Goal: Use online tool/utility: Utilize a website feature to perform a specific function

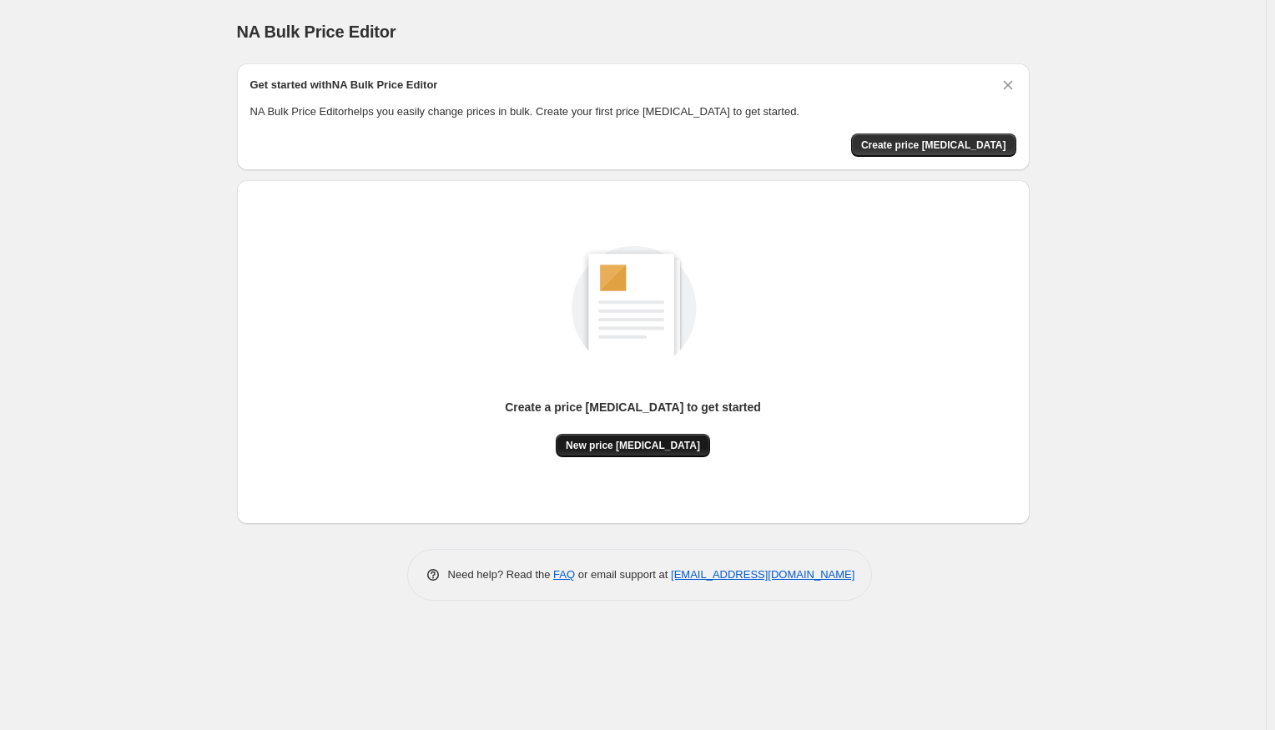
click at [598, 447] on span "New price [MEDICAL_DATA]" at bounding box center [633, 445] width 134 height 13
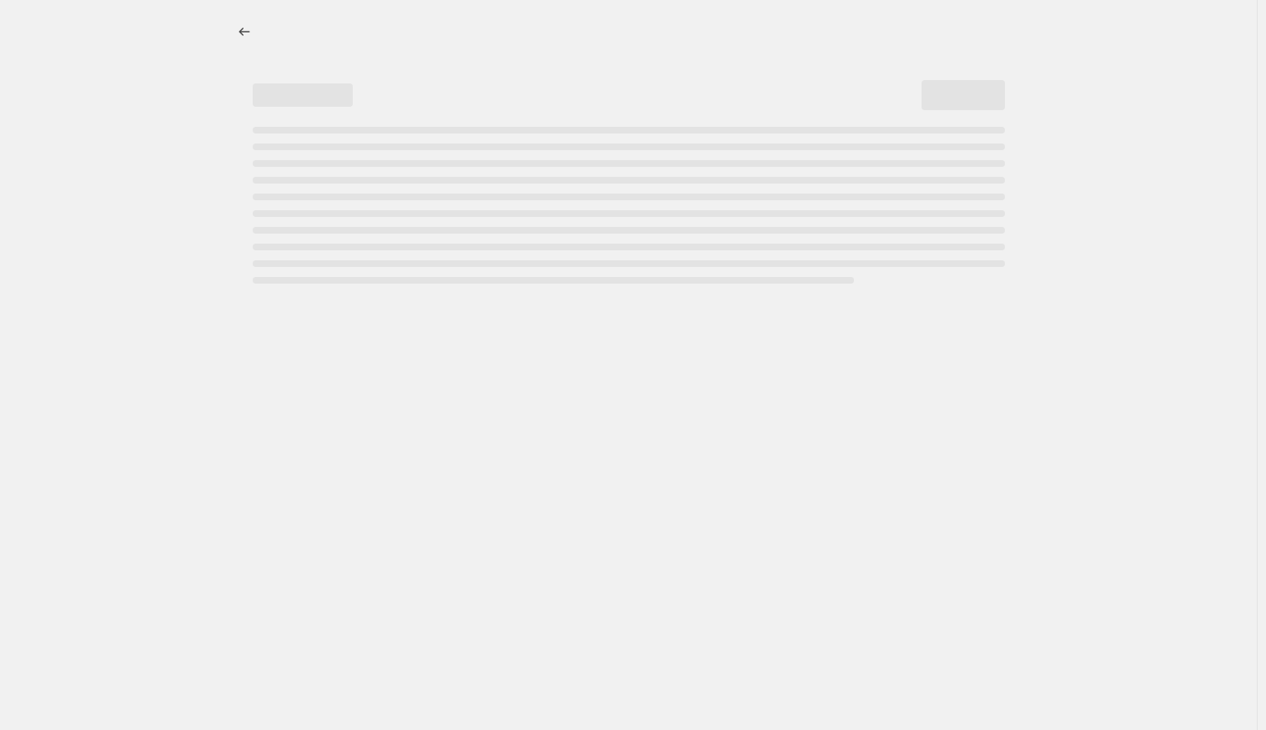
select select "percentage"
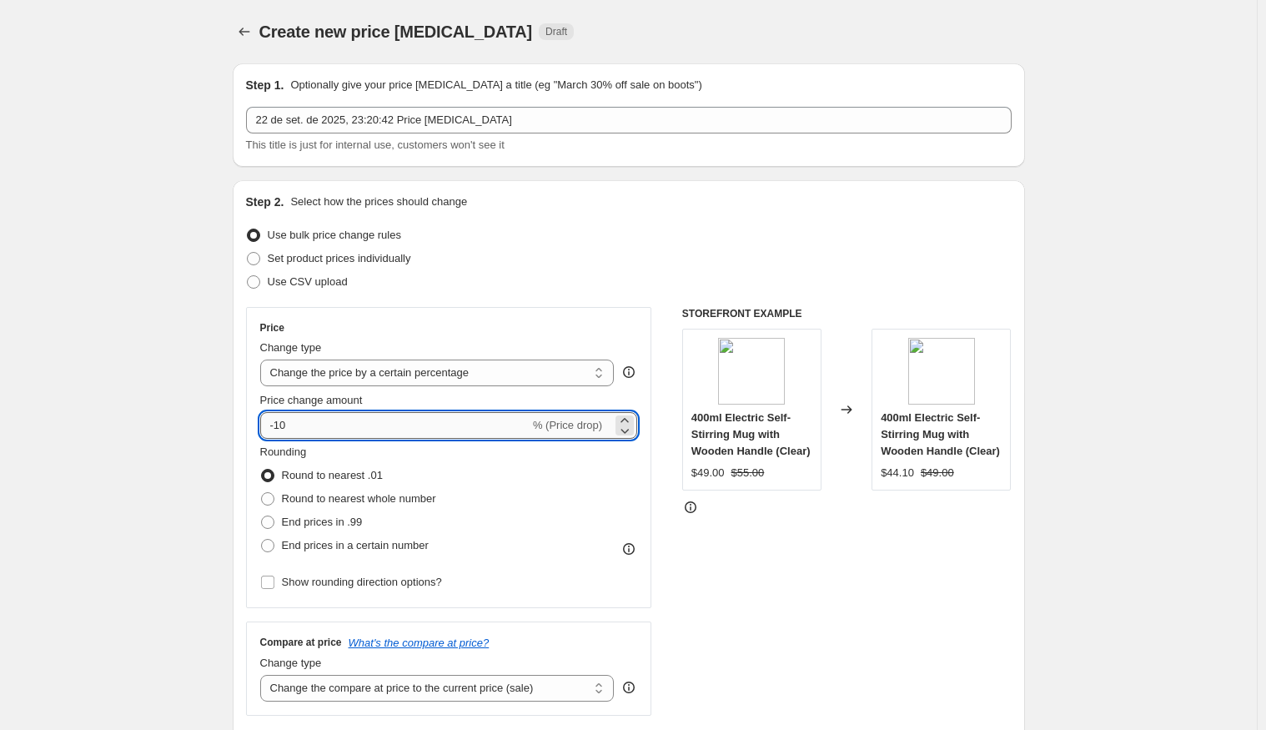
click at [282, 420] on input "-10" at bounding box center [394, 425] width 269 height 27
type input "-70"
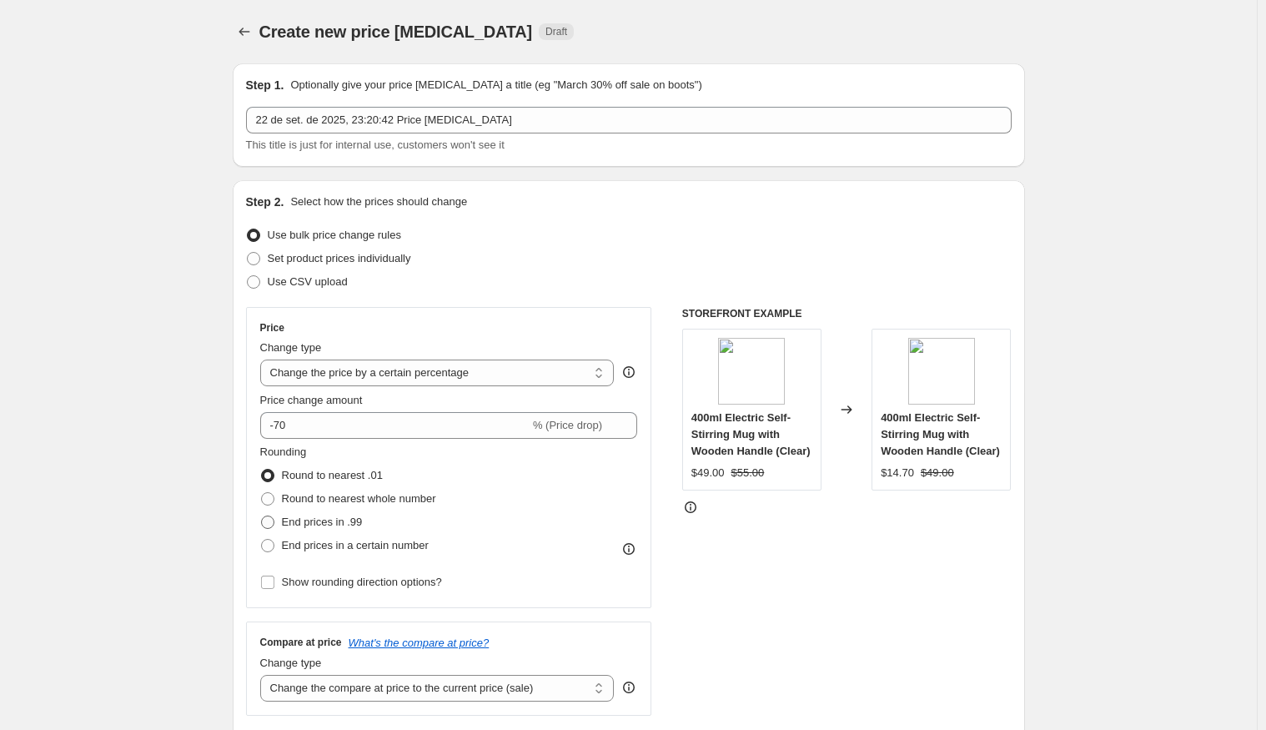
click at [323, 523] on span "End prices in .99" at bounding box center [322, 522] width 81 height 13
click at [262, 516] on input "End prices in .99" at bounding box center [261, 516] width 1 height 1
radio input "true"
click at [313, 475] on span "Round to nearest .01" at bounding box center [332, 475] width 101 height 13
click at [262, 470] on input "Round to nearest .01" at bounding box center [261, 469] width 1 height 1
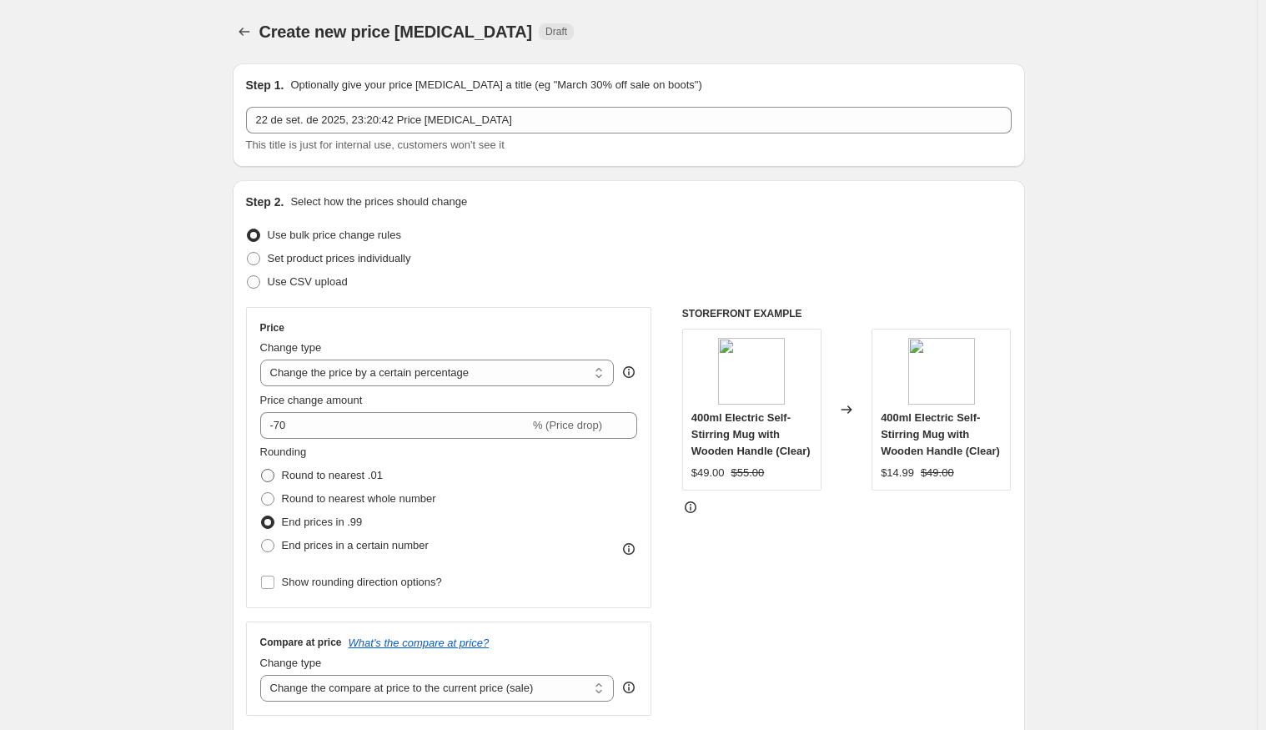
radio input "true"
click at [310, 521] on span "End prices in .99" at bounding box center [322, 522] width 81 height 13
click at [262, 516] on input "End prices in .99" at bounding box center [261, 516] width 1 height 1
radio input "true"
click at [306, 474] on span "Round to nearest .01" at bounding box center [332, 475] width 101 height 13
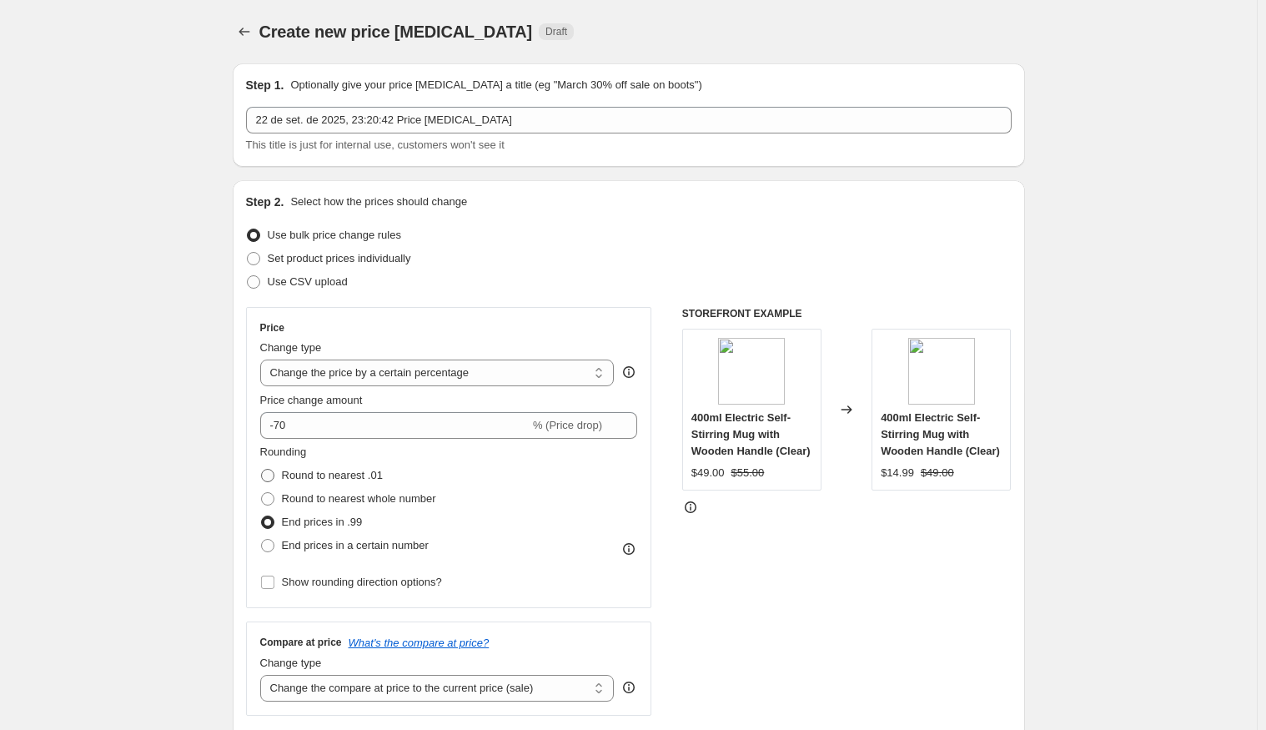
click at [262, 470] on input "Round to nearest .01" at bounding box center [261, 469] width 1 height 1
radio input "true"
click at [310, 518] on span "End prices in .99" at bounding box center [322, 522] width 81 height 13
click at [262, 516] on input "End prices in .99" at bounding box center [261, 516] width 1 height 1
radio input "true"
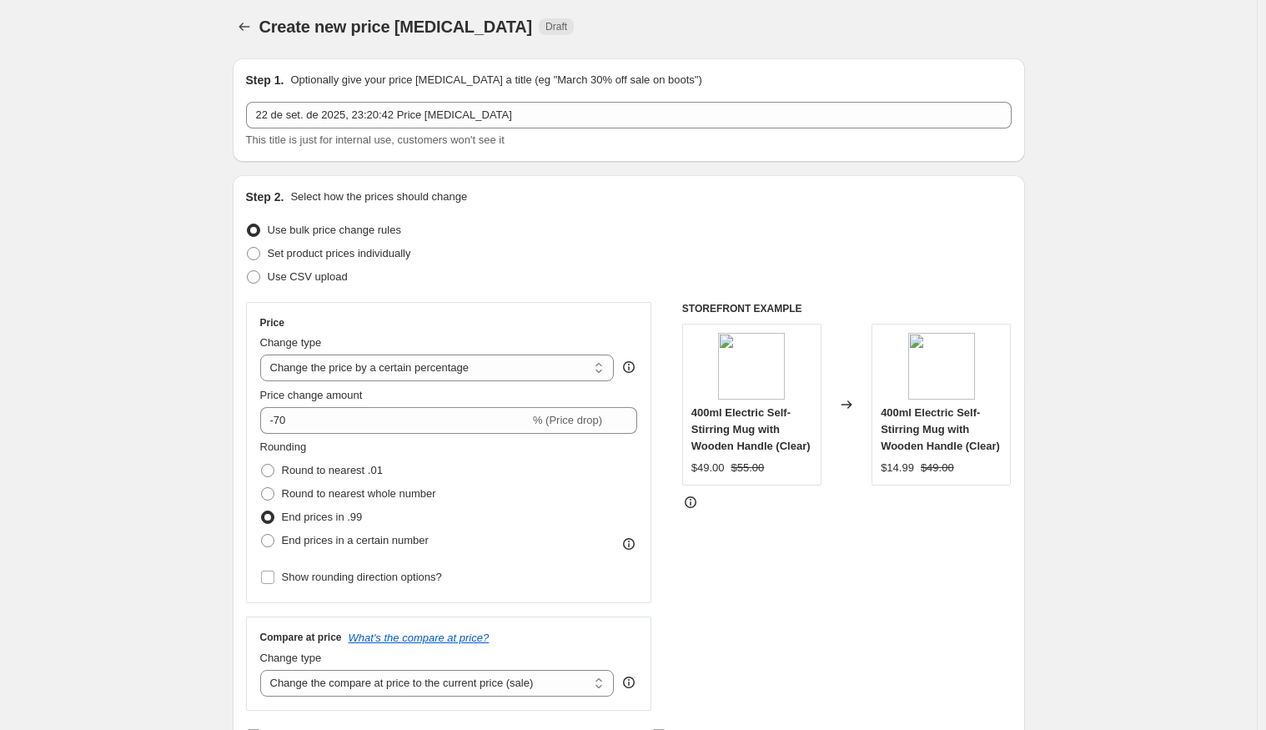
scroll to position [167, 0]
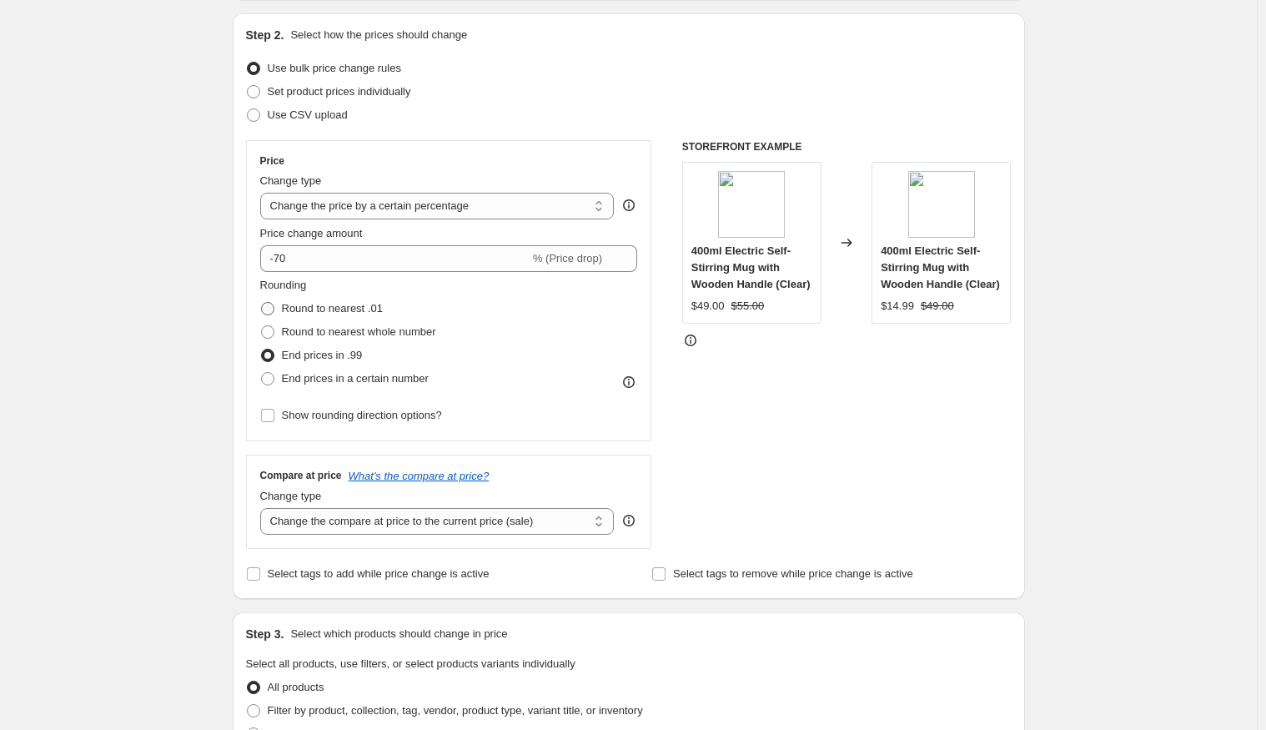
click at [340, 313] on span "Round to nearest .01" at bounding box center [332, 308] width 101 height 13
click at [262, 303] on input "Round to nearest .01" at bounding box center [261, 302] width 1 height 1
radio input "true"
click at [323, 360] on span "End prices in .99" at bounding box center [322, 355] width 81 height 13
click at [262, 350] on input "End prices in .99" at bounding box center [261, 349] width 1 height 1
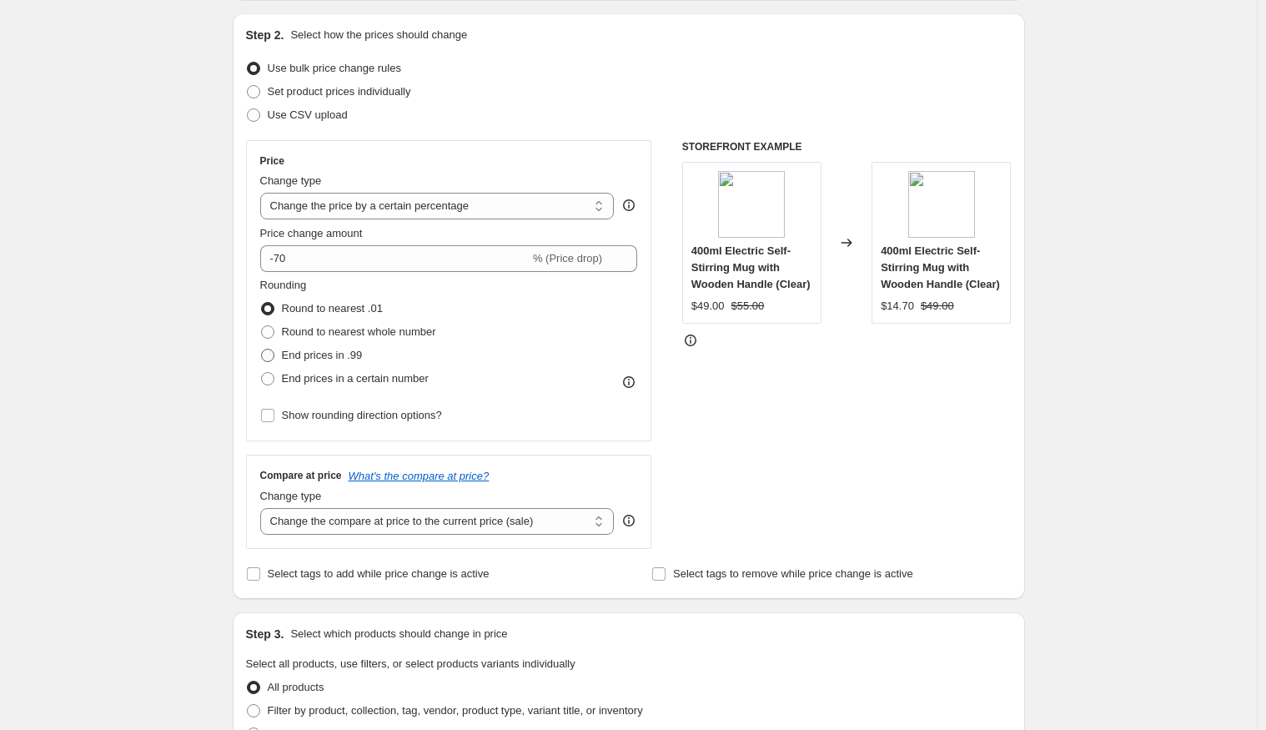
radio input "true"
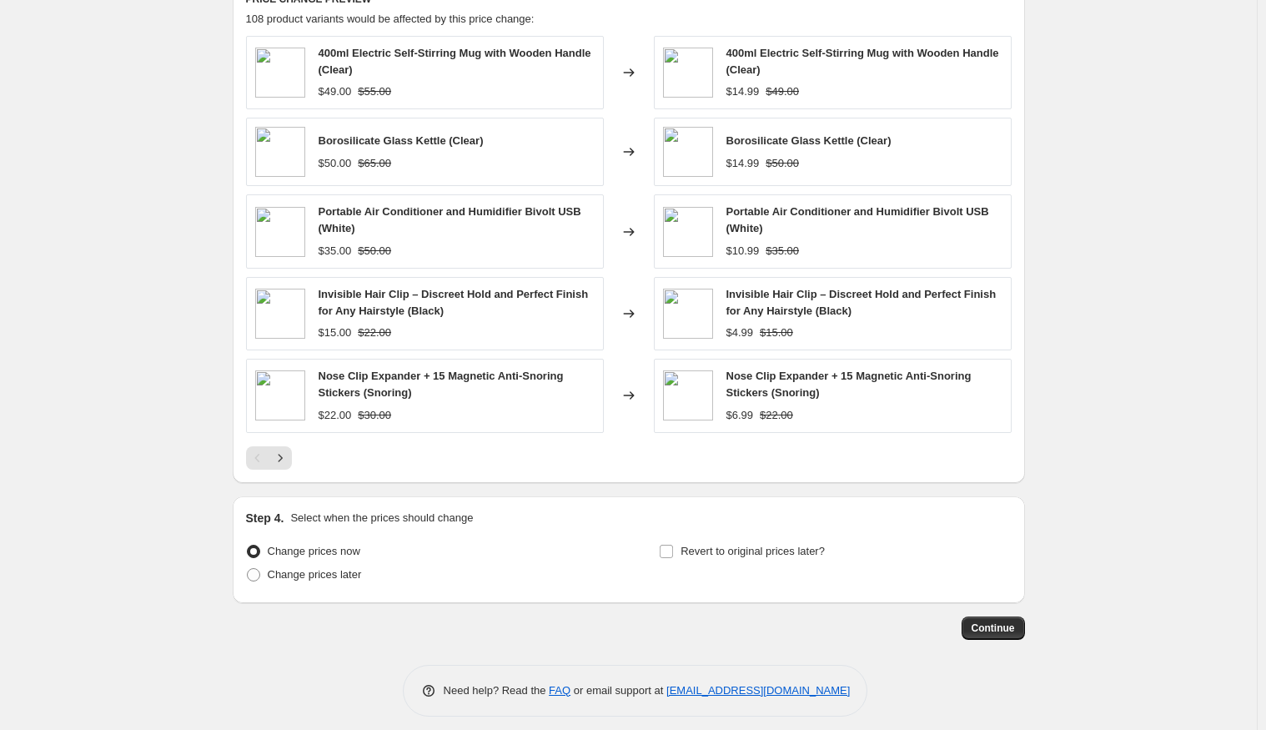
scroll to position [958, 0]
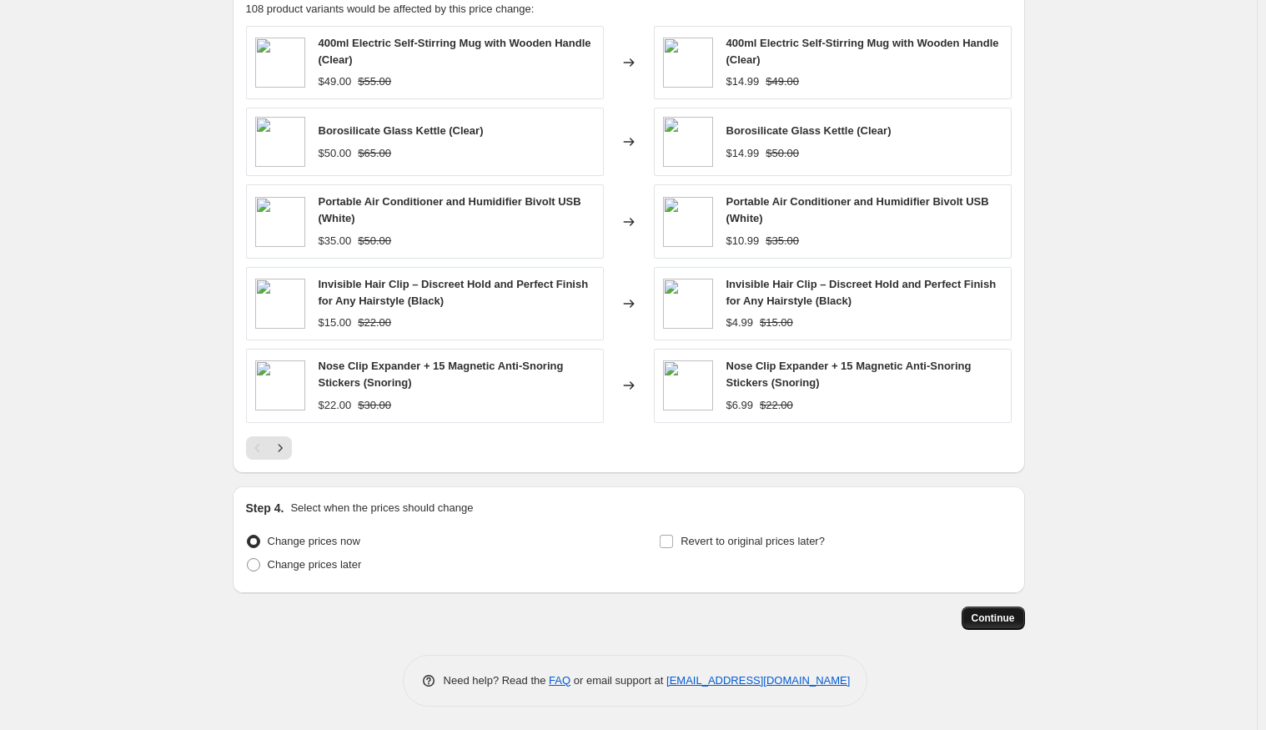
click at [991, 614] on span "Continue" at bounding box center [993, 618] width 43 height 13
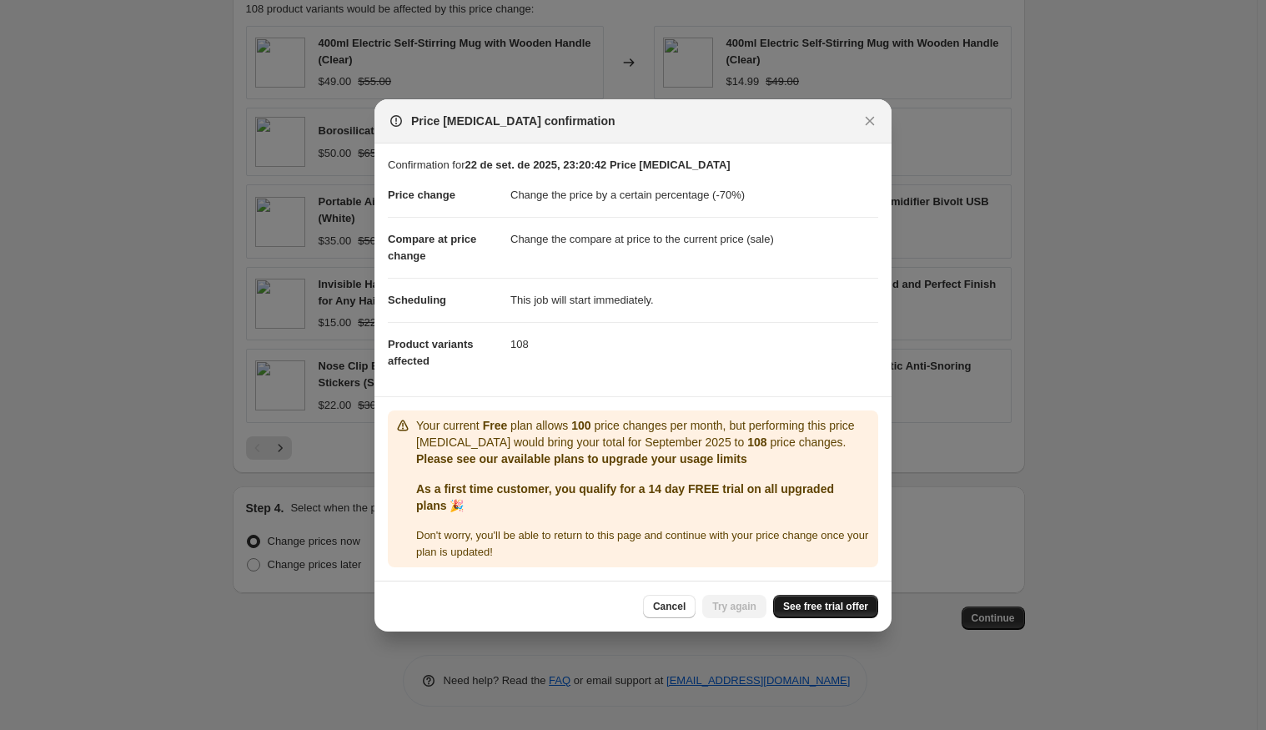
click at [818, 612] on span "See free trial offer" at bounding box center [825, 606] width 85 height 13
click at [751, 613] on button "Try again" at bounding box center [734, 606] width 64 height 23
click at [716, 607] on button "Try again" at bounding box center [734, 606] width 64 height 23
click at [874, 123] on icon "Close" at bounding box center [870, 121] width 17 height 17
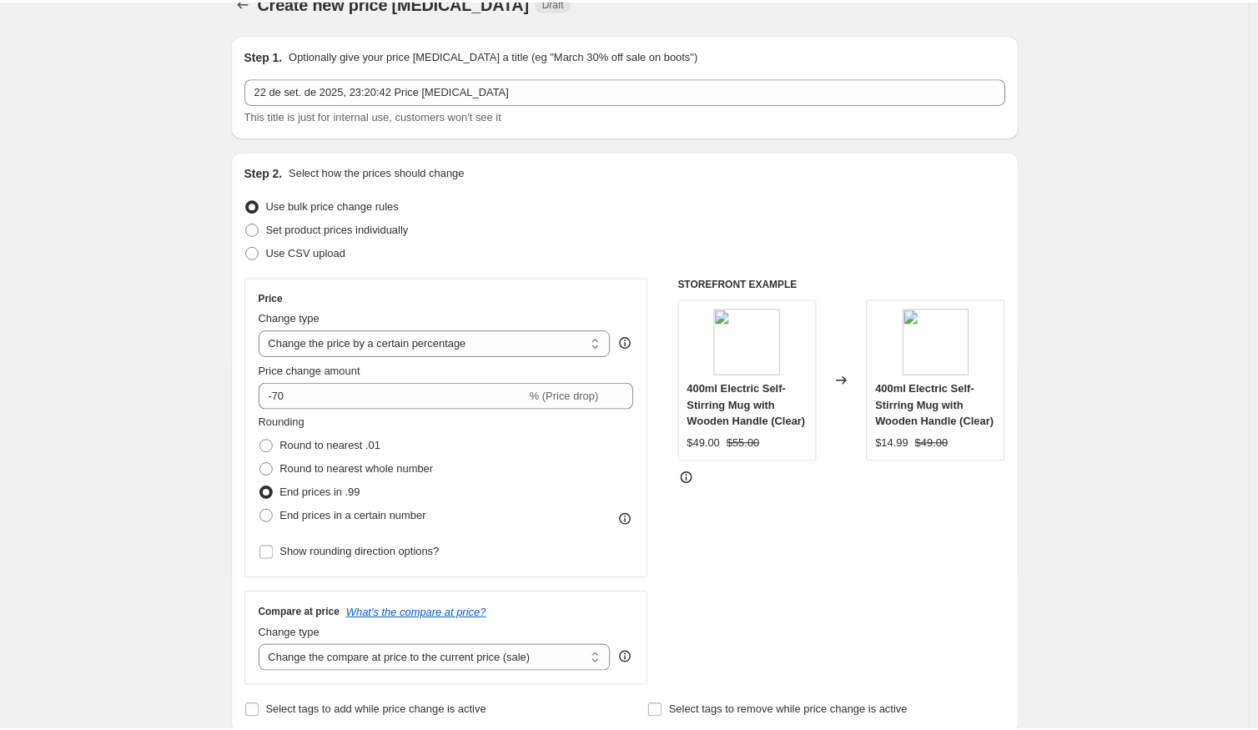
scroll to position [0, 0]
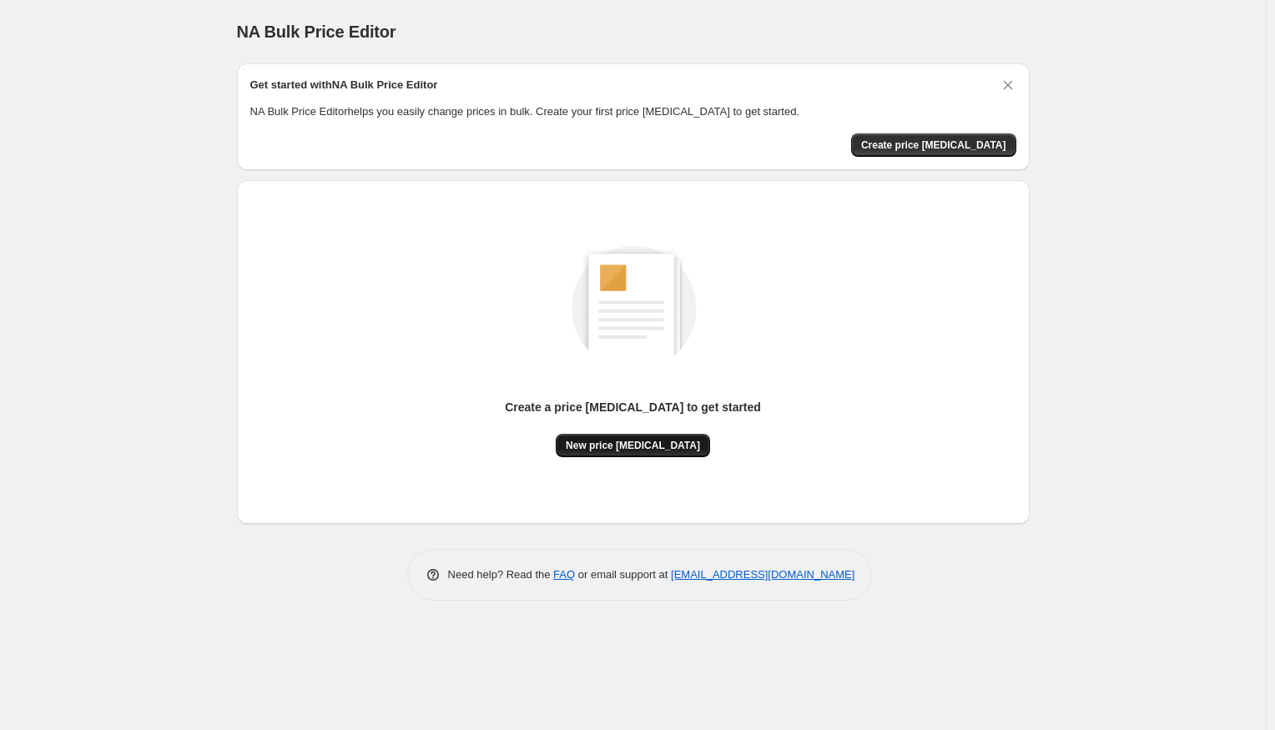
click at [592, 450] on span "New price [MEDICAL_DATA]" at bounding box center [633, 445] width 134 height 13
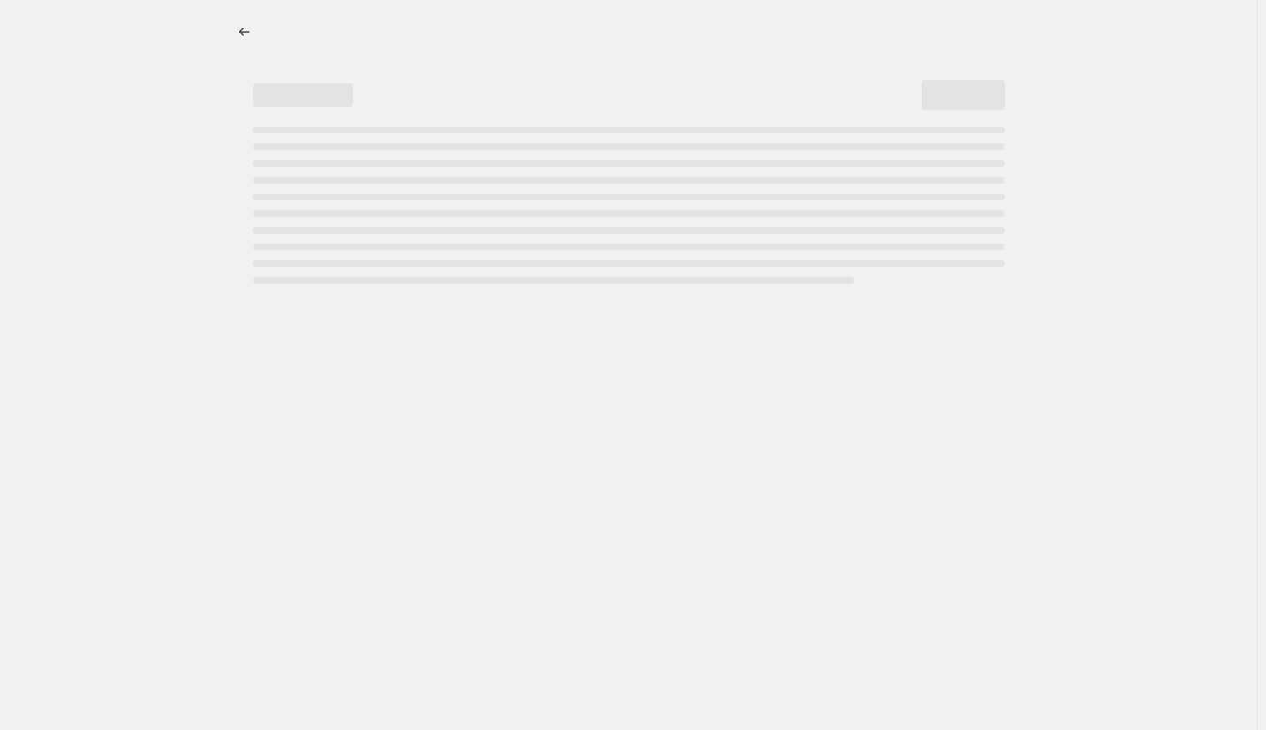
select select "percentage"
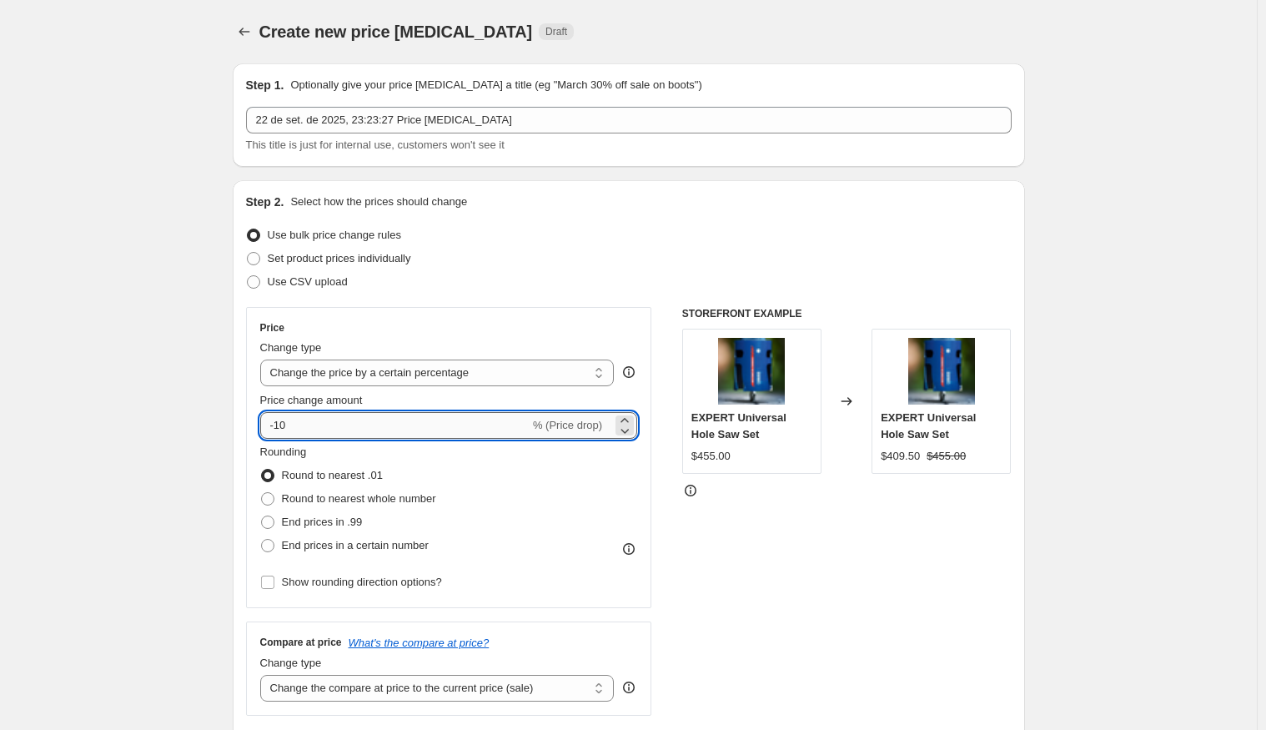
drag, startPoint x: 317, startPoint y: 425, endPoint x: 276, endPoint y: 429, distance: 41.1
click at [276, 429] on input "-10" at bounding box center [394, 425] width 269 height 27
type input "-70"
click at [826, 593] on div "STOREFRONT EXAMPLE EXPERT Universal Hole Saw Set $455.00 Changed to EXPERT Univ…" at bounding box center [847, 511] width 330 height 409
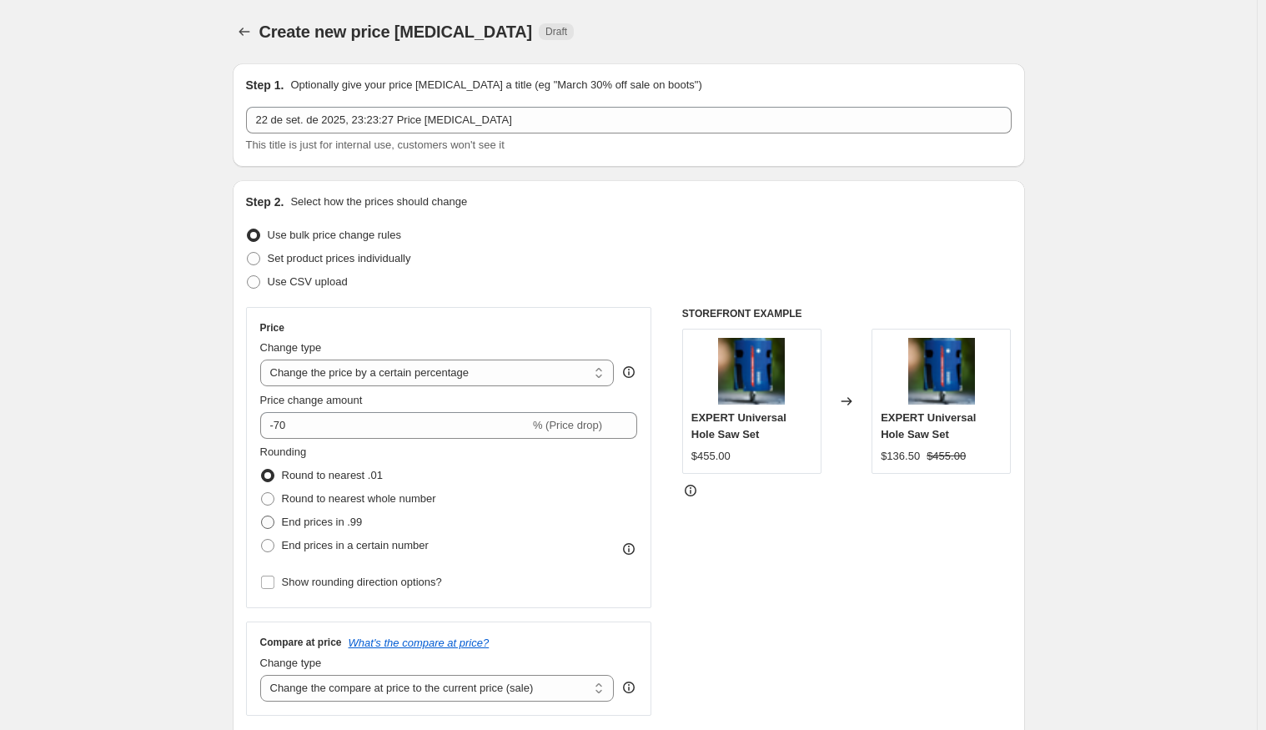
click at [354, 519] on span "End prices in .99" at bounding box center [322, 522] width 81 height 13
click at [262, 516] on input "End prices in .99" at bounding box center [261, 516] width 1 height 1
radio input "true"
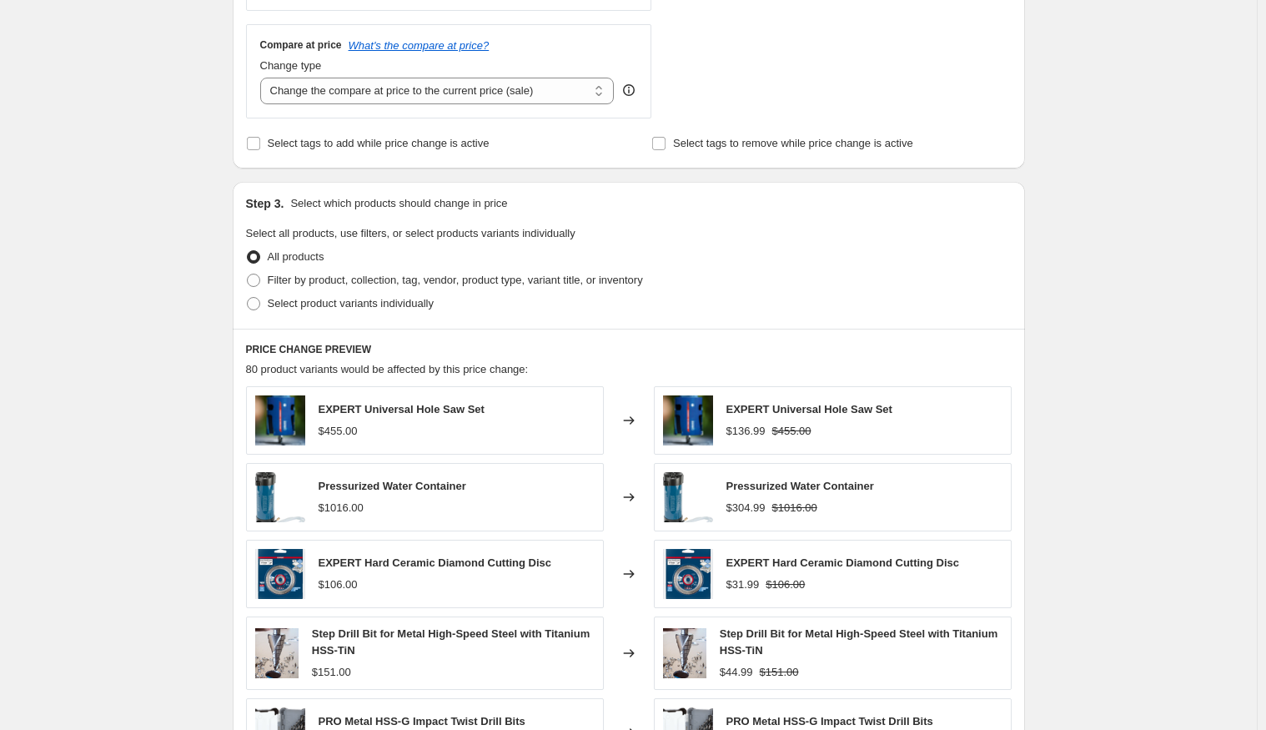
scroll to position [941, 0]
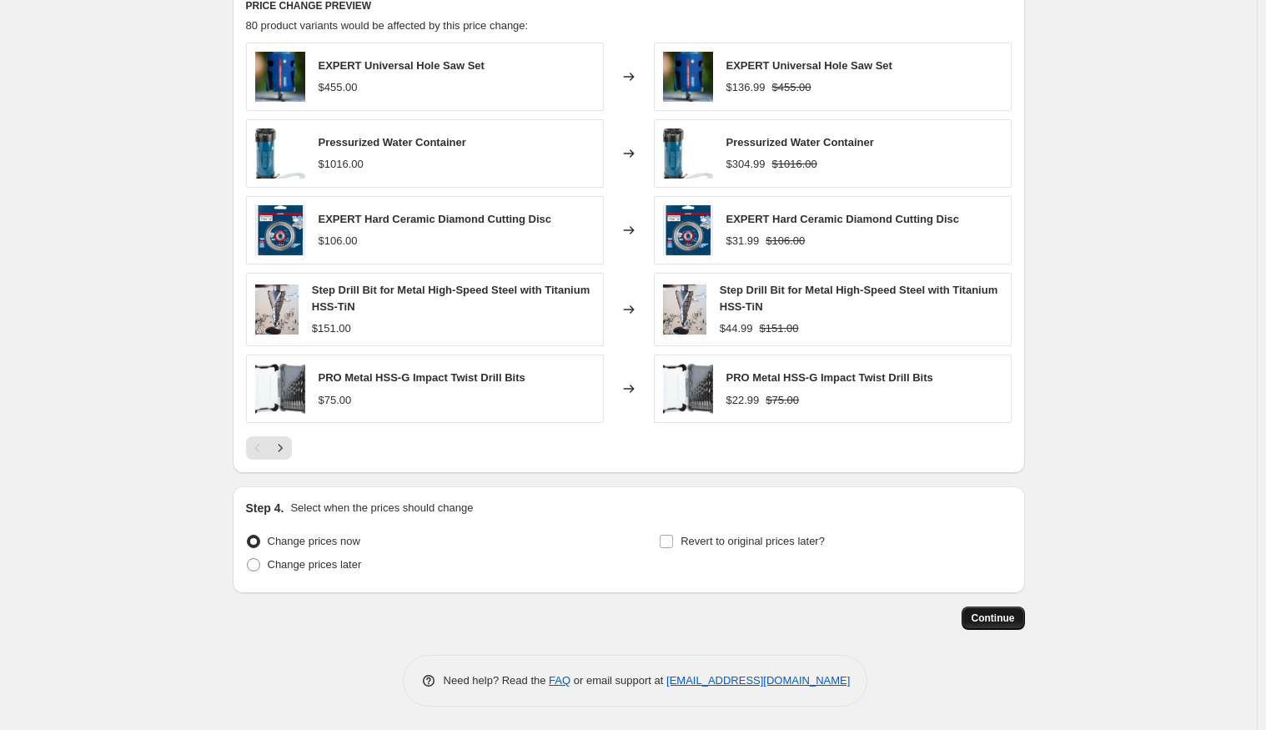
click at [988, 615] on span "Continue" at bounding box center [993, 618] width 43 height 13
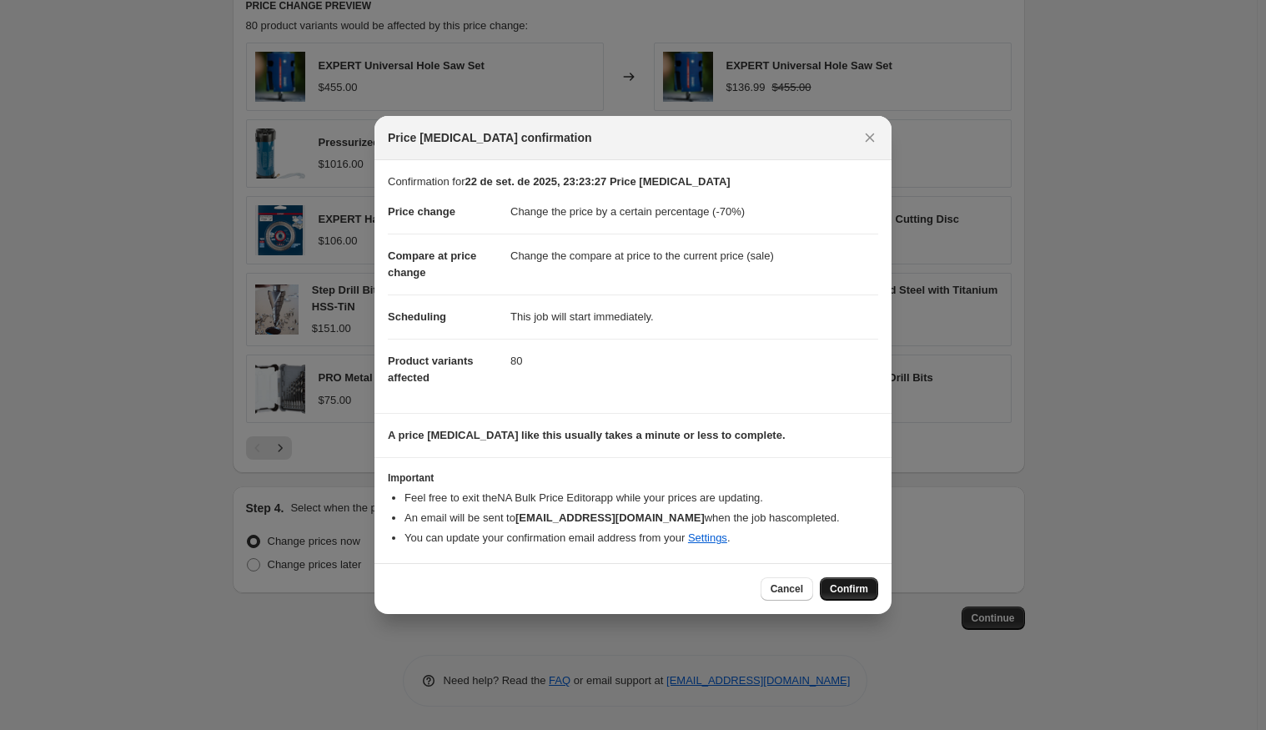
click at [844, 582] on span "Confirm" at bounding box center [849, 588] width 38 height 13
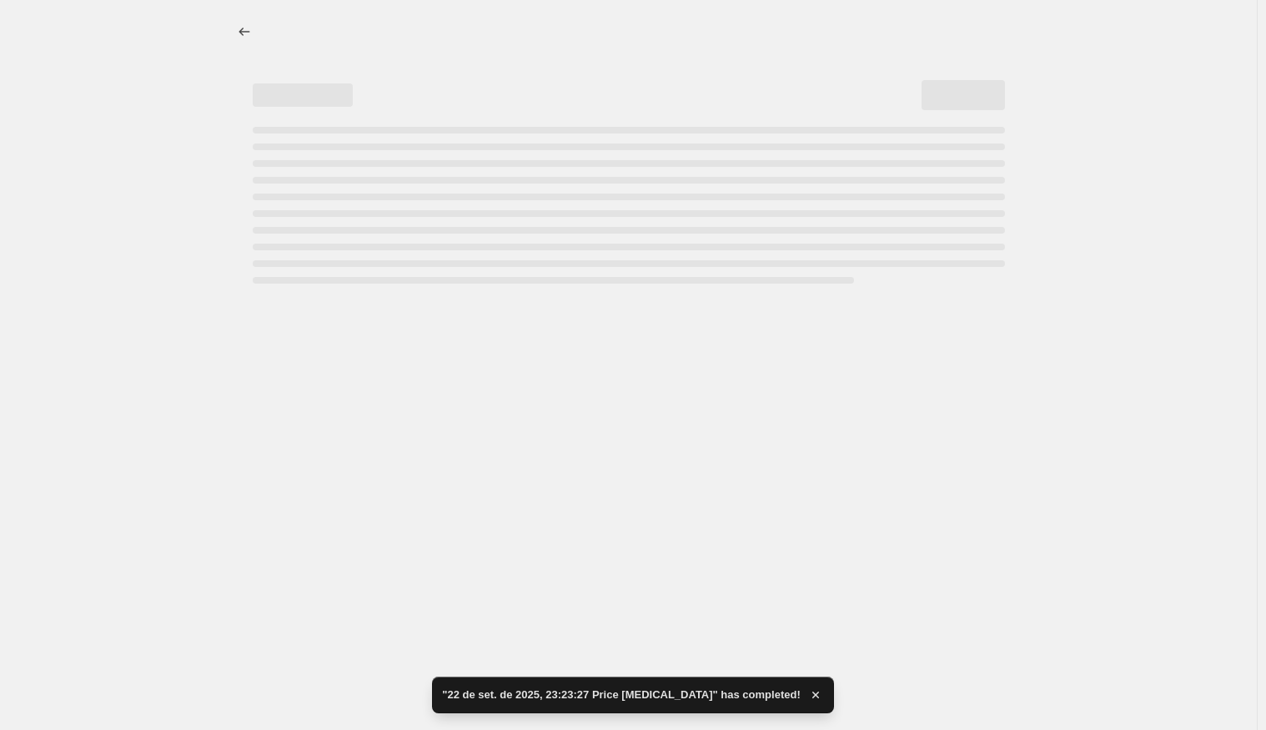
select select "percentage"
